Goal: Download file/media

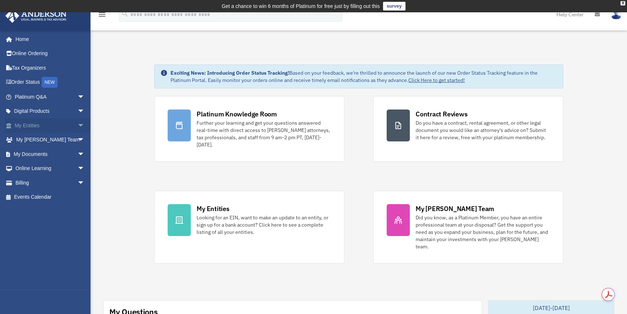
click at [69, 126] on link "My Entities arrow_drop_down" at bounding box center [50, 125] width 91 height 14
click at [78, 127] on span "arrow_drop_down" at bounding box center [85, 125] width 14 height 15
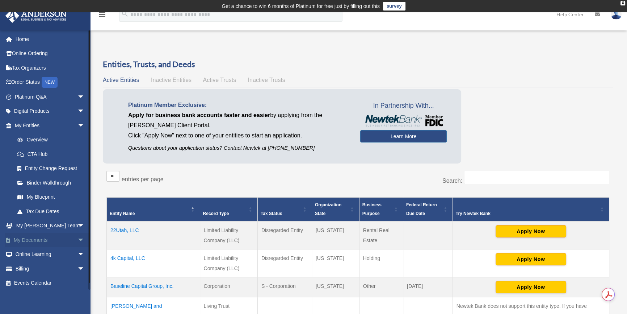
click at [78, 242] on span "arrow_drop_down" at bounding box center [85, 240] width 14 height 15
click at [69, 252] on link "Box" at bounding box center [52, 254] width 85 height 14
click at [28, 254] on link "Box" at bounding box center [52, 254] width 85 height 14
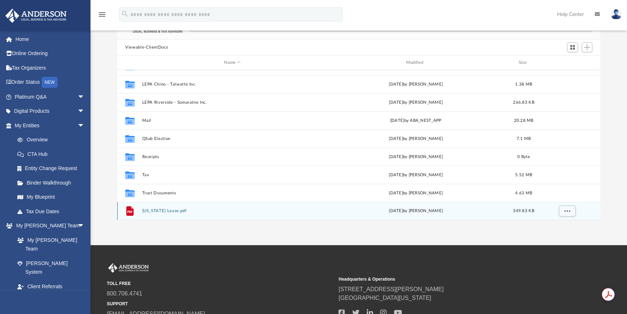
scroll to position [76, 0]
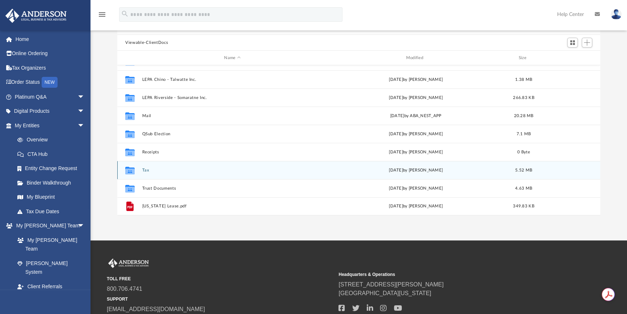
click at [145, 166] on div "Collaborated Folder Tax [DATE] by [PERSON_NAME] 5.52 MB" at bounding box center [358, 170] width 483 height 18
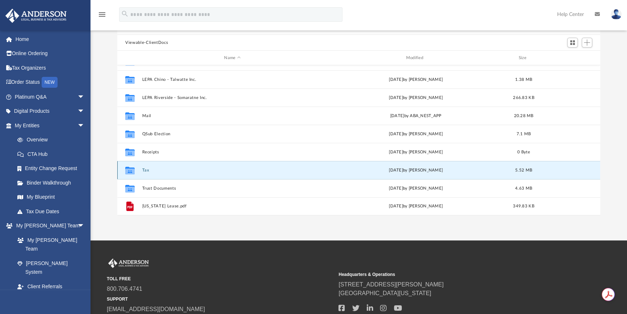
click at [144, 169] on button "Tax" at bounding box center [232, 170] width 180 height 5
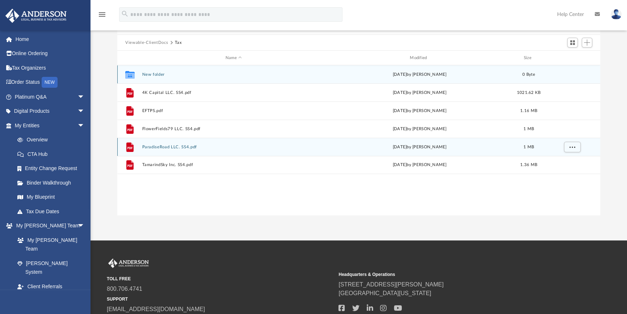
scroll to position [0, 0]
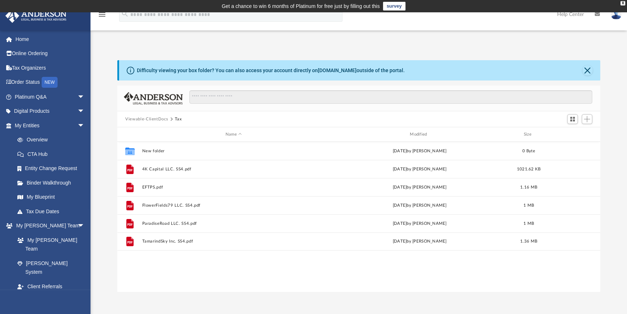
click at [147, 118] on button "Viewable-ClientDocs" at bounding box center [146, 119] width 43 height 7
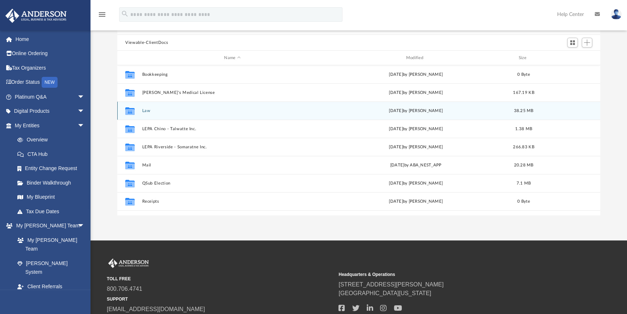
click at [145, 109] on button "Law" at bounding box center [232, 110] width 180 height 5
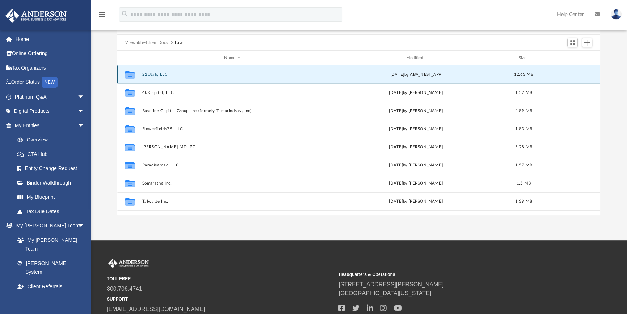
click at [159, 72] on button "22Utah, LLC" at bounding box center [232, 74] width 180 height 5
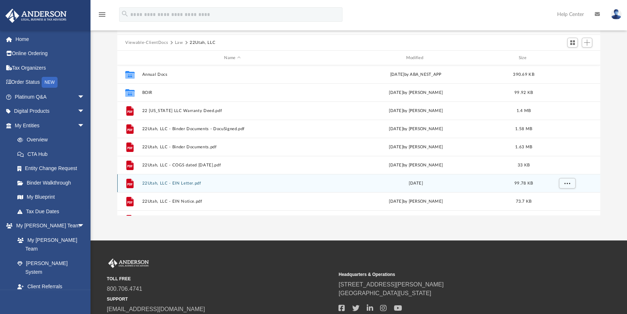
click at [191, 181] on button "22Utah, LLC - EIN Letter.pdf" at bounding box center [232, 183] width 180 height 5
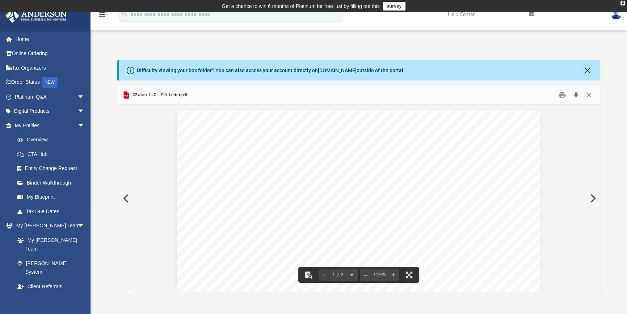
click at [575, 95] on button "Download" at bounding box center [576, 94] width 13 height 11
click at [584, 69] on button "Close" at bounding box center [588, 70] width 10 height 10
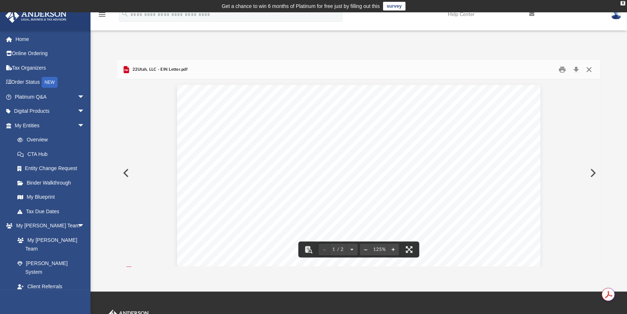
click at [590, 67] on button "Close" at bounding box center [589, 69] width 13 height 11
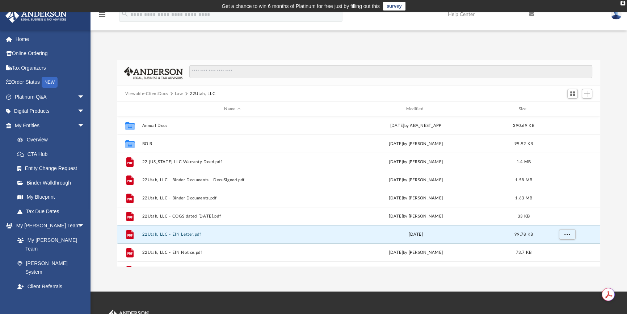
click at [181, 94] on button "Law" at bounding box center [179, 94] width 8 height 7
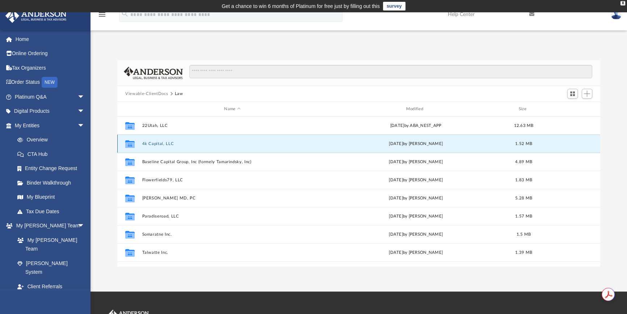
click at [166, 143] on button "4k Capital, LLC" at bounding box center [232, 143] width 180 height 5
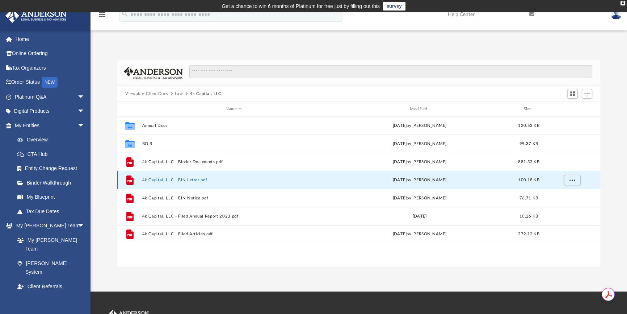
click at [192, 181] on button "4k Capital, LLC - EIN Letter.pdf" at bounding box center [233, 179] width 183 height 5
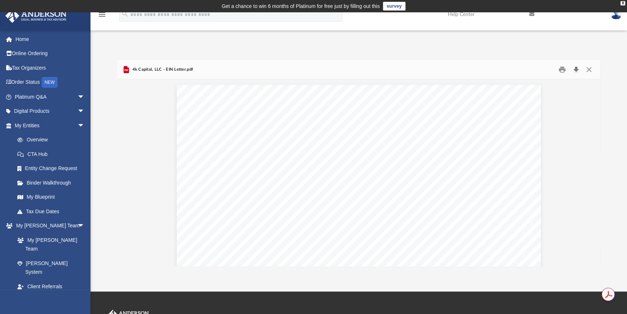
click at [576, 69] on button "Download" at bounding box center [576, 69] width 13 height 11
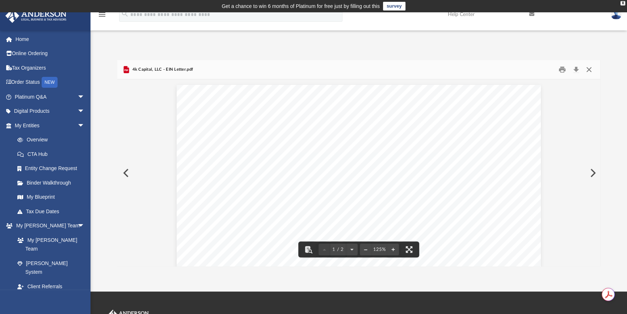
click at [591, 67] on button "Close" at bounding box center [589, 69] width 13 height 11
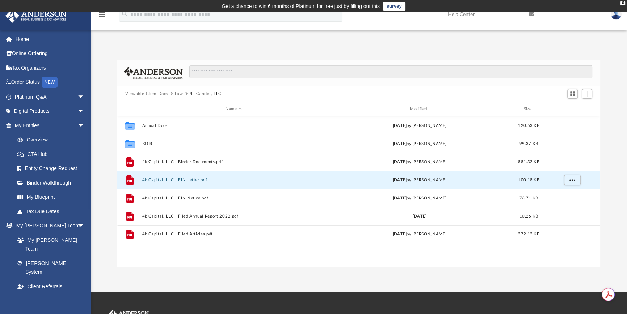
click at [181, 92] on button "Law" at bounding box center [179, 94] width 8 height 7
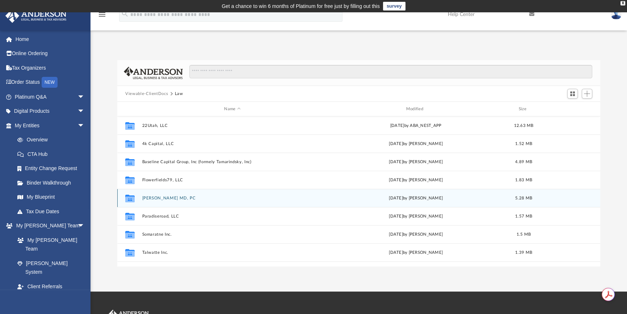
click at [178, 197] on button "[PERSON_NAME] MD, PC" at bounding box center [232, 198] width 180 height 5
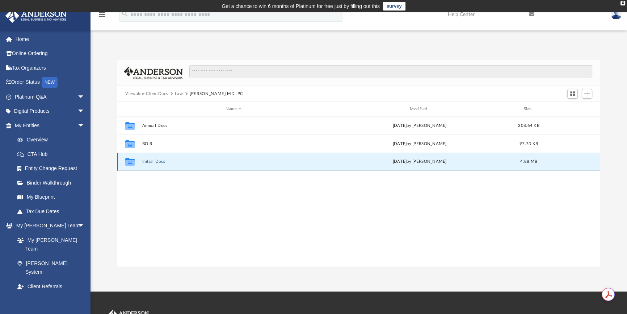
click at [146, 162] on button "Initial Docs" at bounding box center [233, 161] width 183 height 5
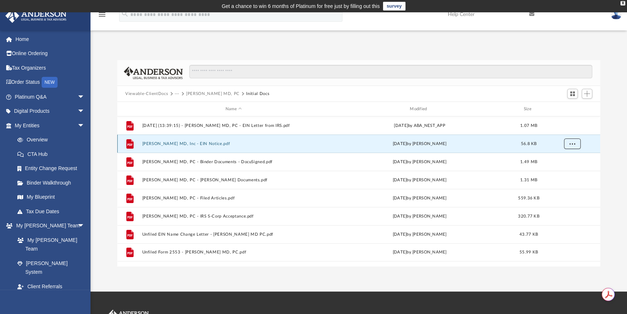
click at [573, 145] on button "More options" at bounding box center [572, 143] width 17 height 11
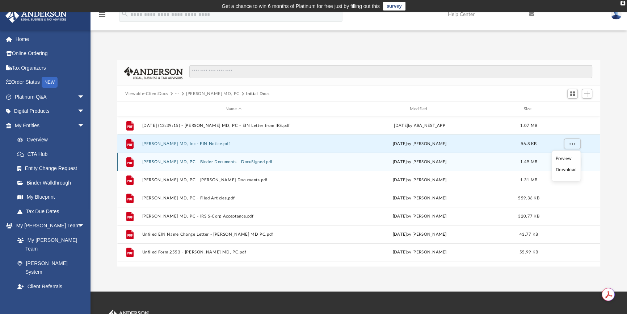
drag, startPoint x: 566, startPoint y: 173, endPoint x: 565, endPoint y: 169, distance: 3.9
click at [565, 171] on li "Download" at bounding box center [566, 170] width 21 height 8
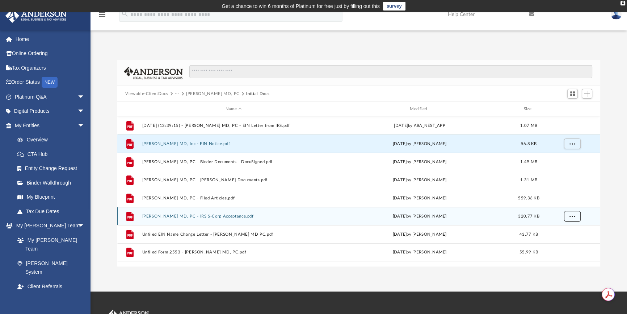
click at [576, 215] on button "More options" at bounding box center [572, 216] width 17 height 11
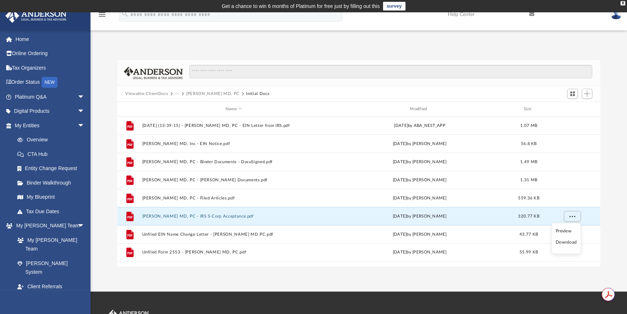
click at [564, 242] on li "Download" at bounding box center [566, 242] width 21 height 8
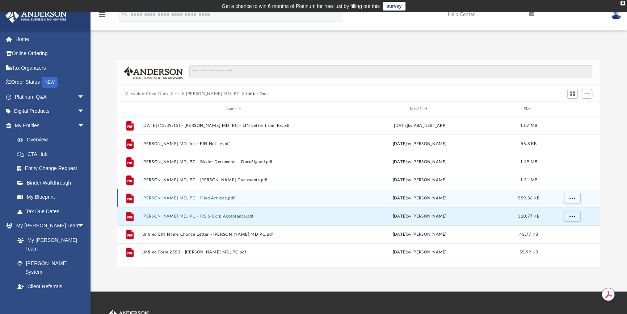
click at [208, 199] on button "[PERSON_NAME] MD, PC - Filed Articles.pdf" at bounding box center [233, 198] width 183 height 5
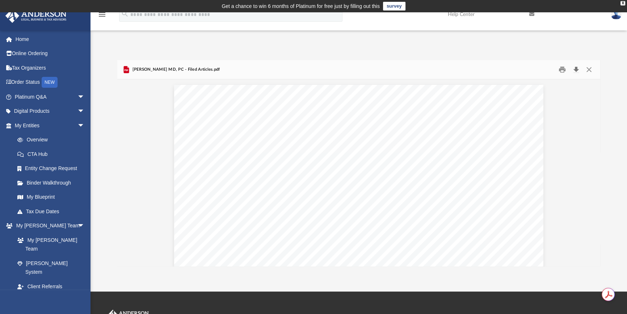
click at [578, 68] on button "Download" at bounding box center [576, 69] width 13 height 11
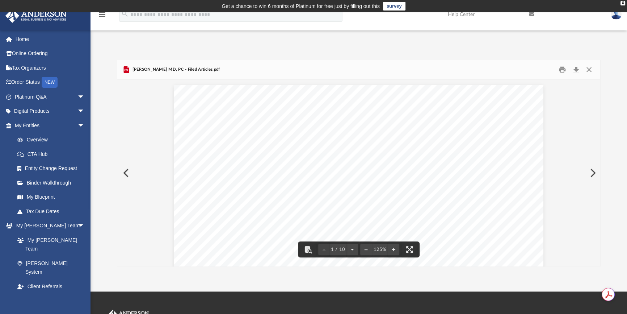
click at [589, 70] on button "Close" at bounding box center [589, 69] width 13 height 11
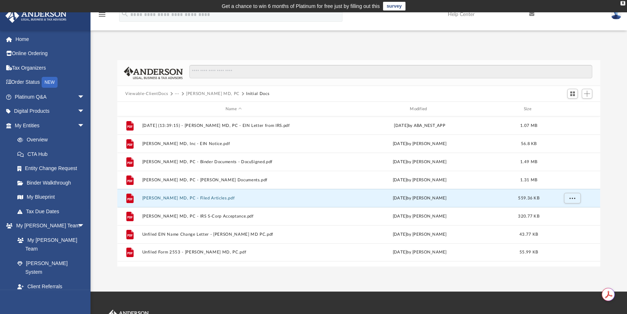
click at [210, 91] on button "[PERSON_NAME] MD, PC" at bounding box center [213, 94] width 54 height 7
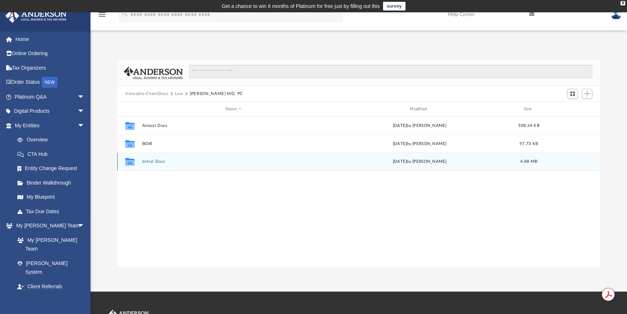
click at [154, 164] on div "Collaborated Folder Initial Docs [DATE] by [PERSON_NAME] 4.88 MB" at bounding box center [358, 161] width 483 height 18
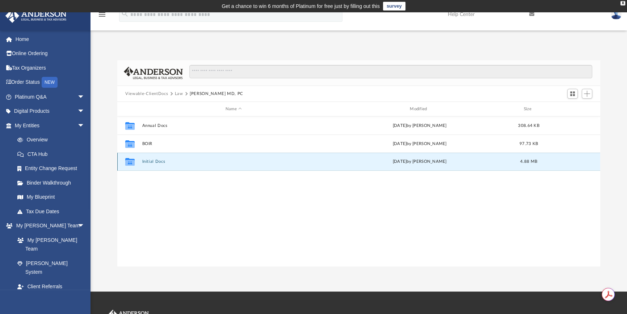
click at [153, 163] on button "Initial Docs" at bounding box center [233, 161] width 183 height 5
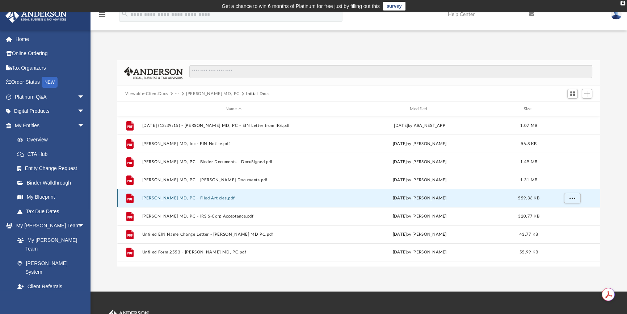
click at [214, 196] on button "[PERSON_NAME] MD, PC - Filed Articles.pdf" at bounding box center [233, 198] width 183 height 5
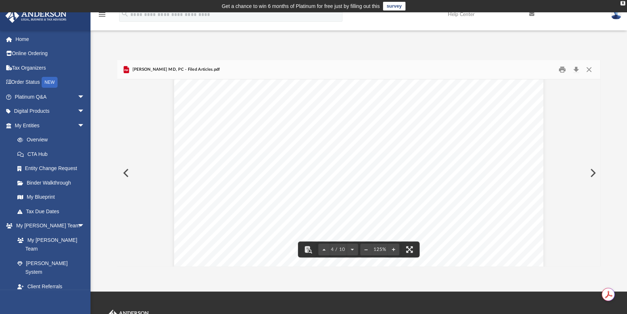
scroll to position [1795, 0]
click at [586, 71] on button "Close" at bounding box center [589, 69] width 13 height 11
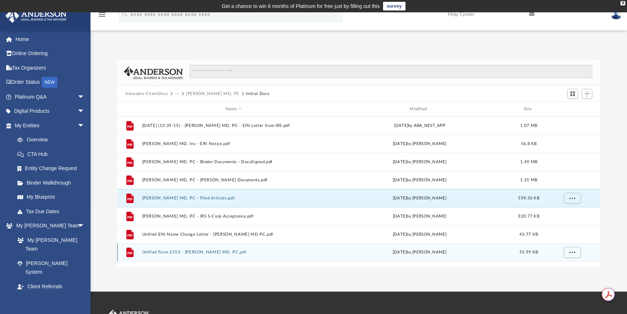
click at [213, 252] on button "Unfiled Form 2553 - [PERSON_NAME] MD, PC.pdf" at bounding box center [233, 252] width 183 height 5
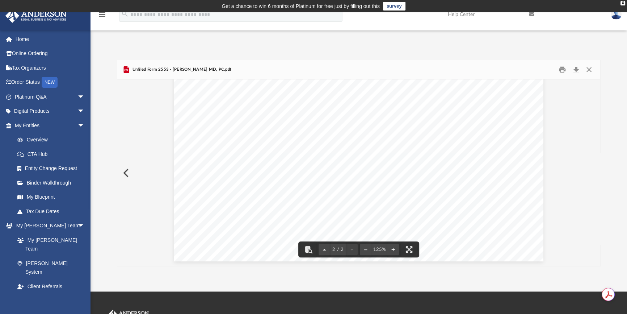
scroll to position [330, 0]
click at [577, 67] on button "Download" at bounding box center [576, 69] width 13 height 11
click at [587, 68] on button "Close" at bounding box center [589, 69] width 13 height 11
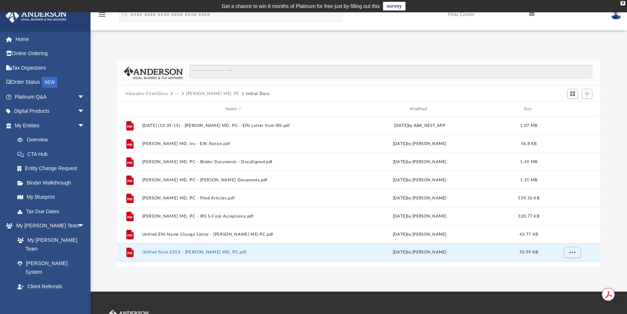
click at [193, 92] on button "[PERSON_NAME] MD, PC" at bounding box center [213, 94] width 54 height 7
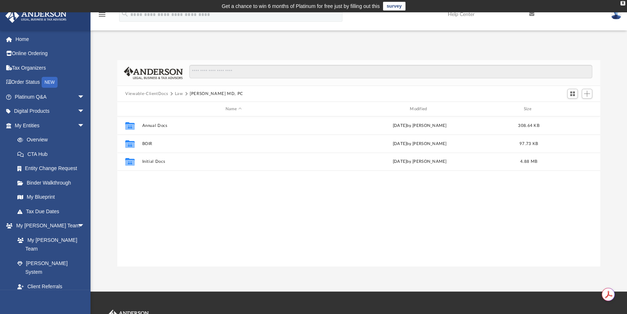
click at [176, 92] on button "Law" at bounding box center [179, 94] width 8 height 7
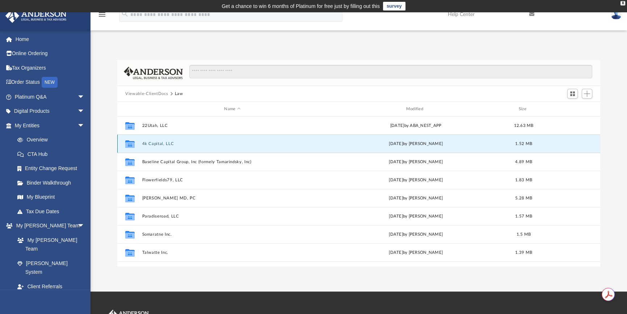
click at [159, 142] on button "4k Capital, LLC" at bounding box center [232, 143] width 180 height 5
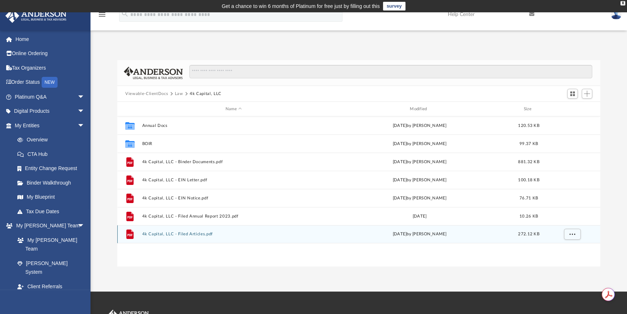
click at [192, 231] on button "4k Capital, LLC - Filed Articles.pdf" at bounding box center [233, 233] width 183 height 5
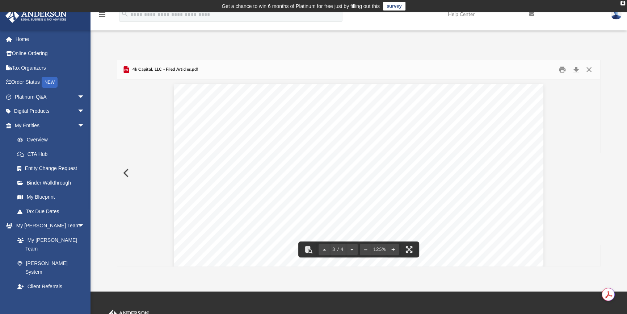
scroll to position [1307, 0]
click at [577, 67] on button "Download" at bounding box center [576, 69] width 13 height 11
click at [589, 73] on button "Close" at bounding box center [589, 69] width 13 height 11
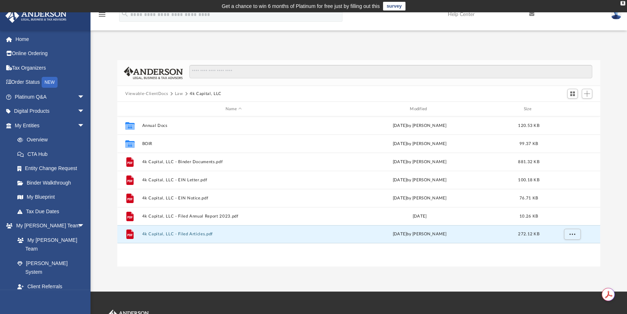
click at [179, 91] on button "Law" at bounding box center [179, 94] width 8 height 7
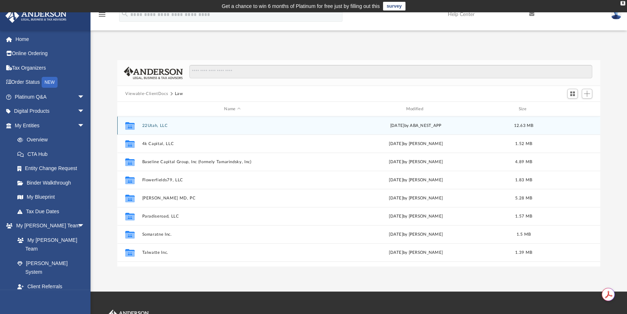
click at [154, 122] on div "Collaborated Folder 22Utah, LLC [DATE] by ABA_NEST_APP 12.63 MB" at bounding box center [358, 125] width 483 height 18
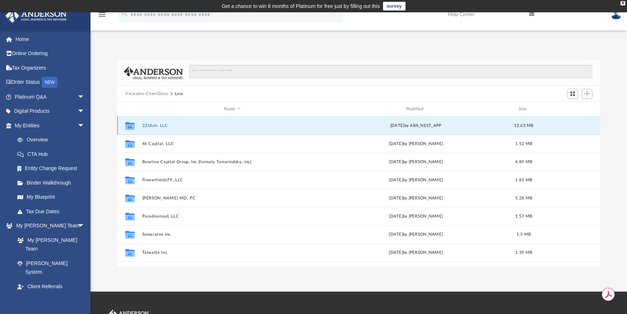
click at [150, 125] on button "22Utah, LLC" at bounding box center [232, 125] width 180 height 5
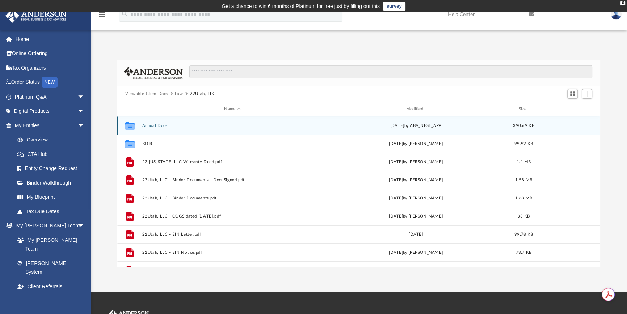
scroll to position [49, 0]
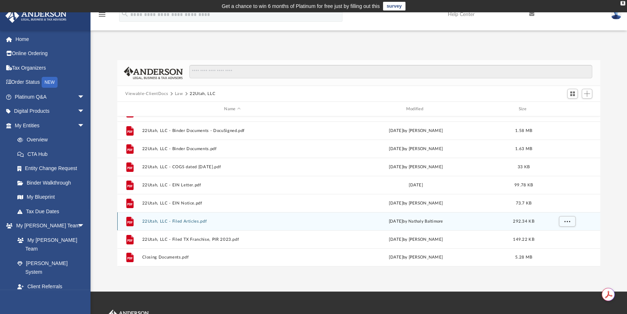
click at [188, 222] on button "22Utah, LLC - Filed Articles.pdf" at bounding box center [232, 221] width 180 height 5
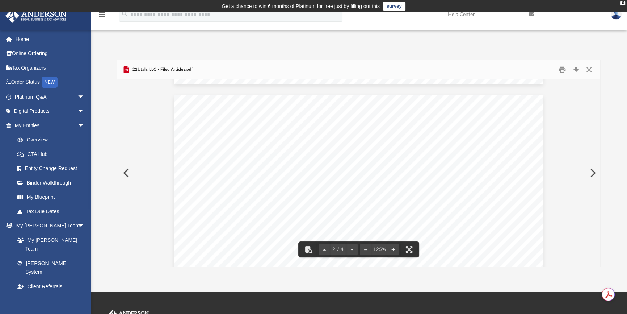
scroll to position [768, 0]
click at [579, 70] on button "Download" at bounding box center [576, 69] width 13 height 11
